Goal: Navigation & Orientation: Find specific page/section

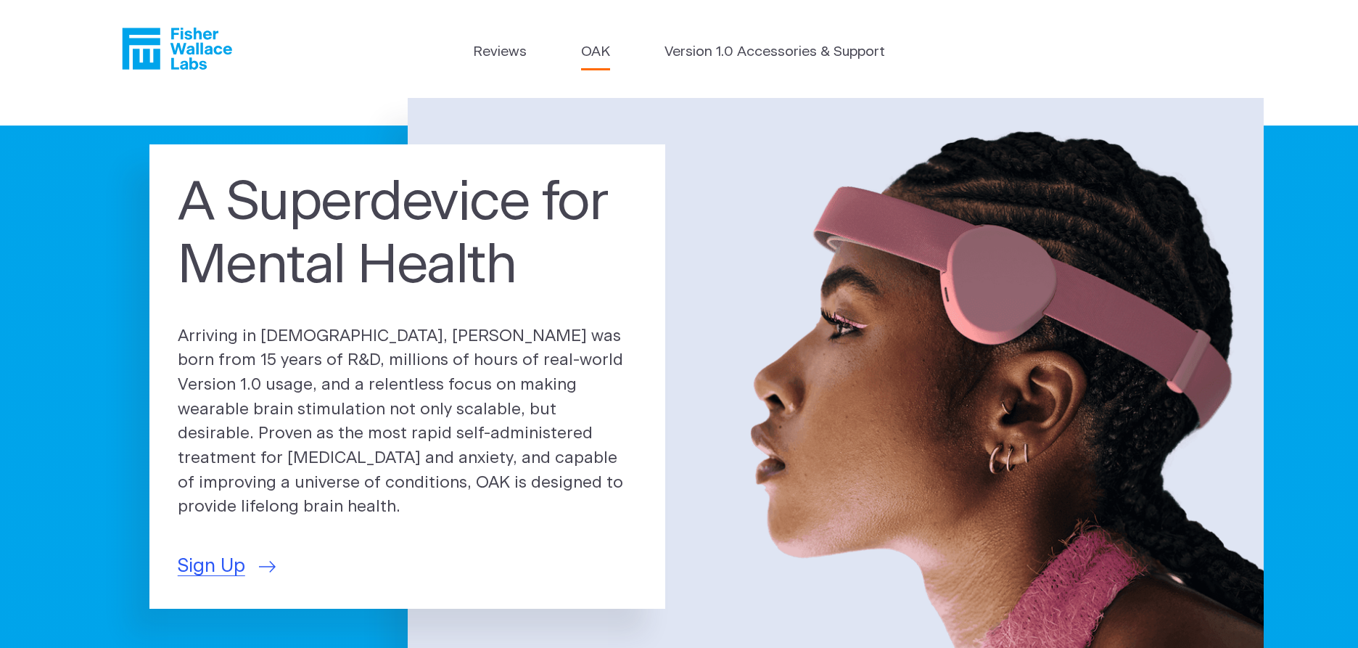
click at [601, 52] on link "OAK" at bounding box center [595, 52] width 29 height 21
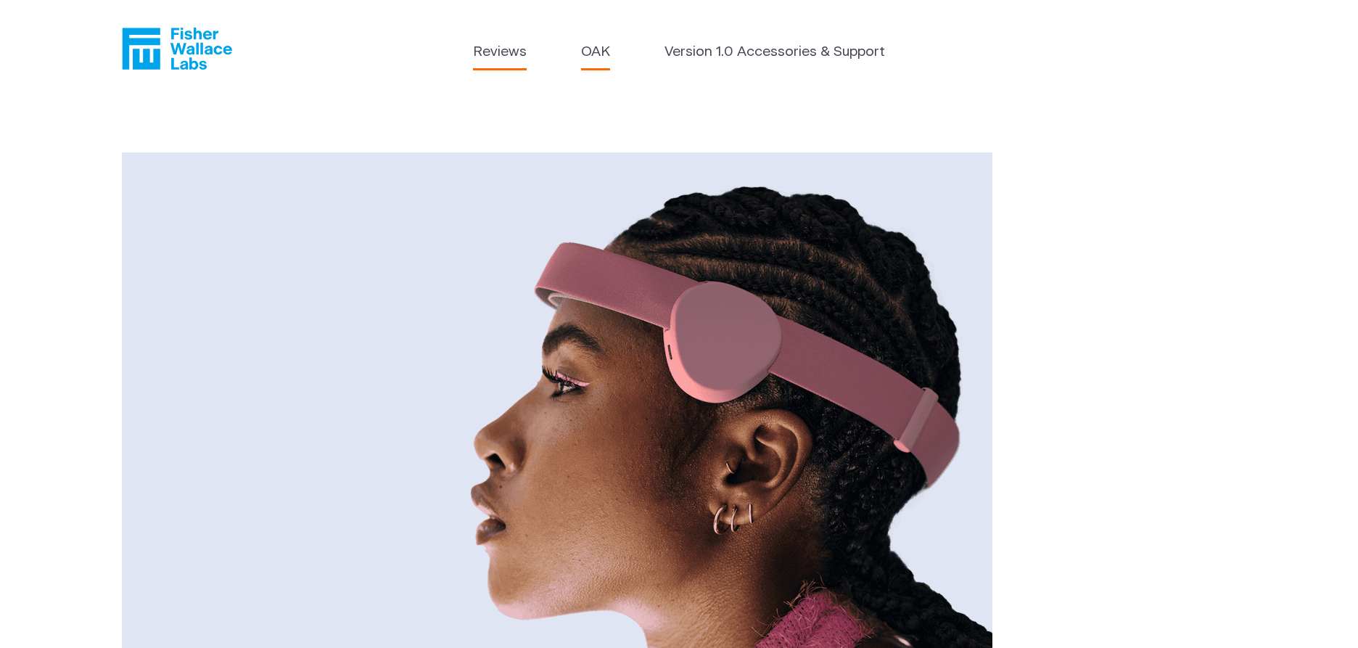
click at [503, 53] on link "Reviews" at bounding box center [500, 52] width 54 height 21
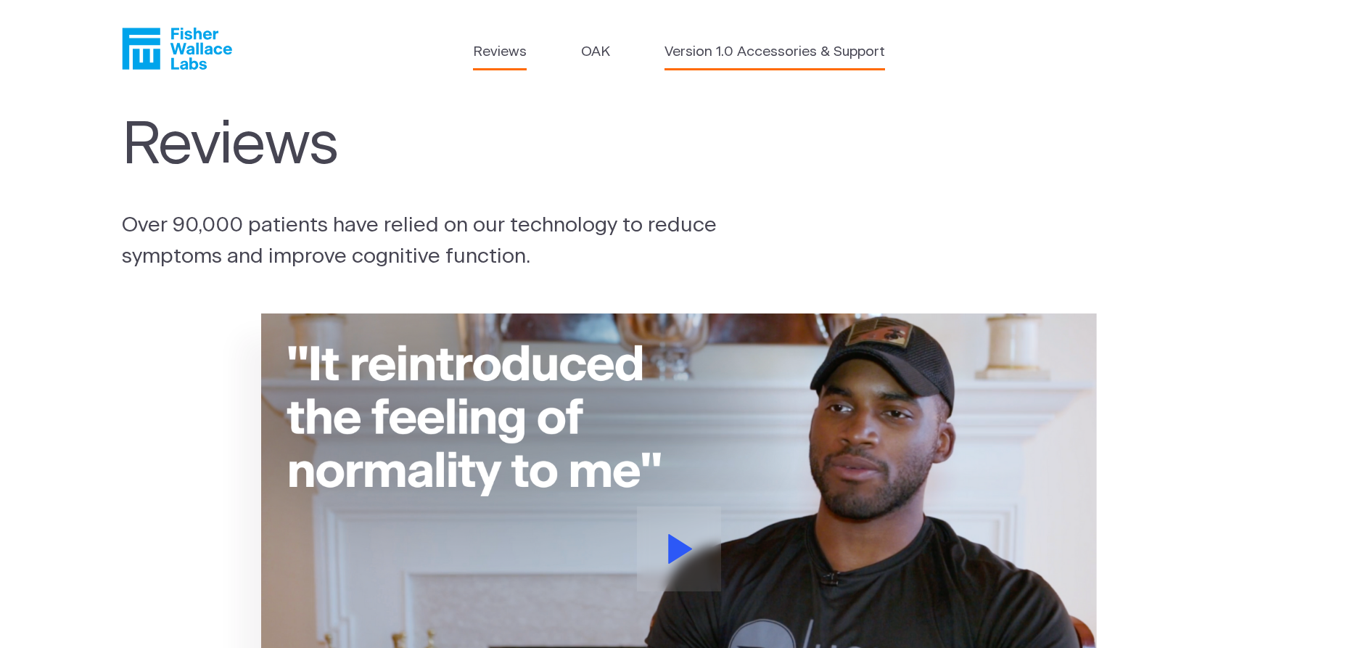
click at [744, 53] on link "Version 1.0 Accessories & Support" at bounding box center [774, 52] width 221 height 21
